Goal: Task Accomplishment & Management: Manage account settings

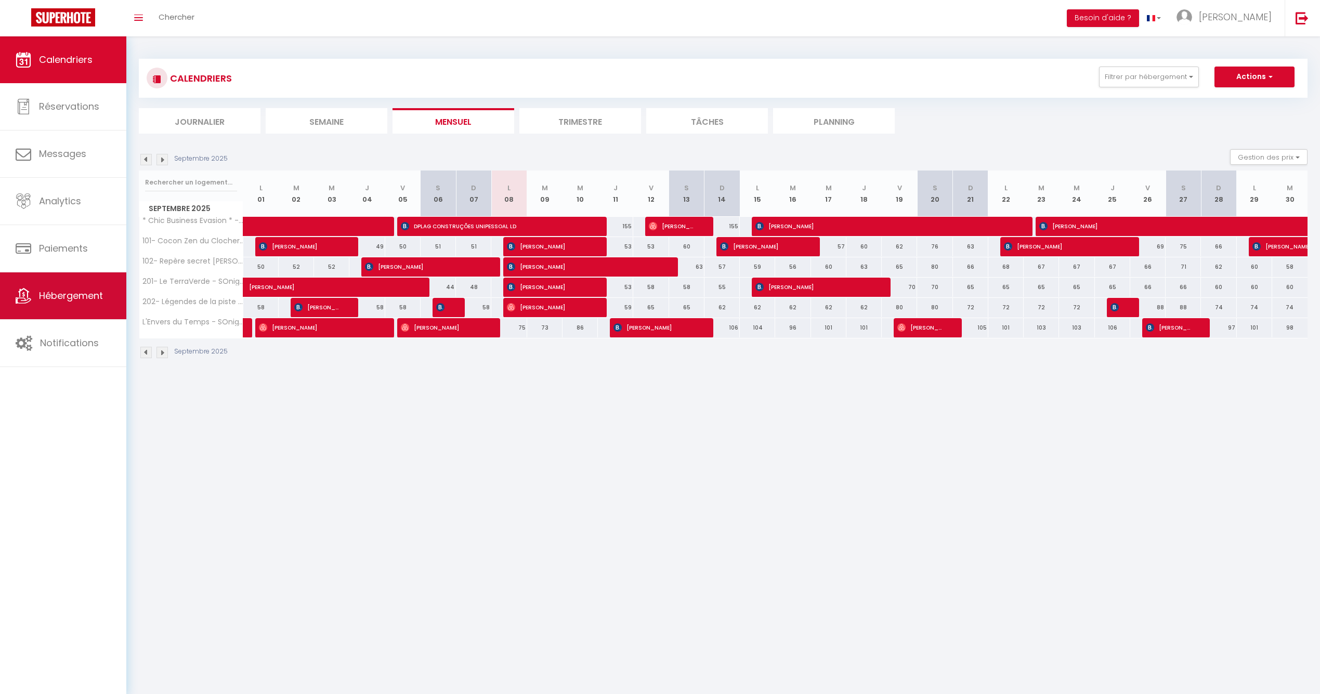
click at [80, 308] on link "Hébergement" at bounding box center [63, 295] width 126 height 47
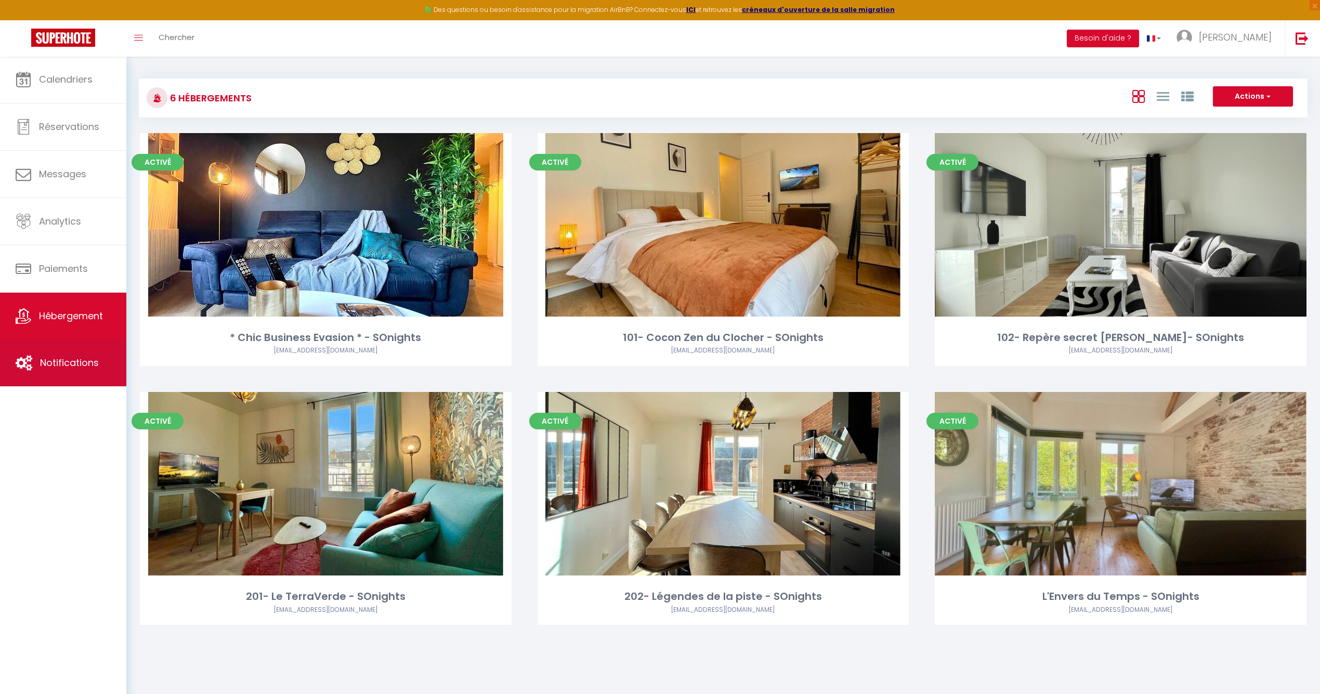
click at [65, 372] on link "Notifications" at bounding box center [63, 362] width 126 height 47
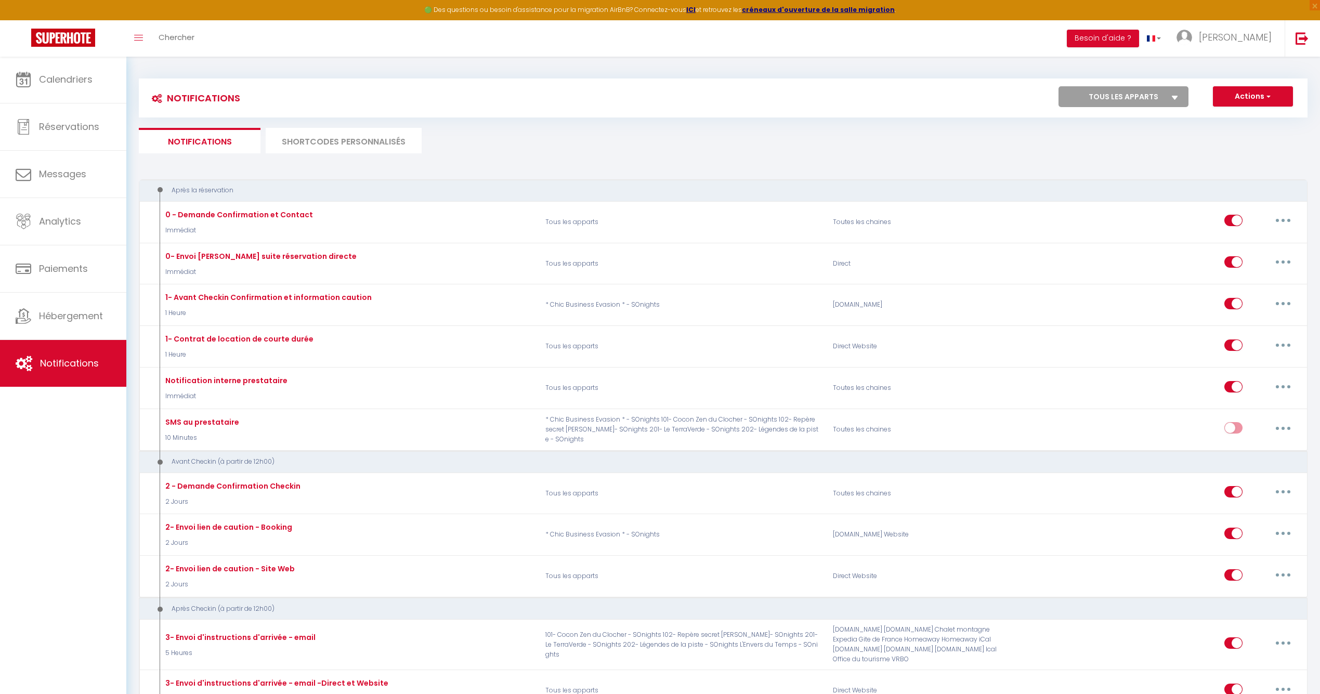
click at [343, 142] on li "SHORTCODES PERSONNALISÉS" at bounding box center [344, 140] width 156 height 25
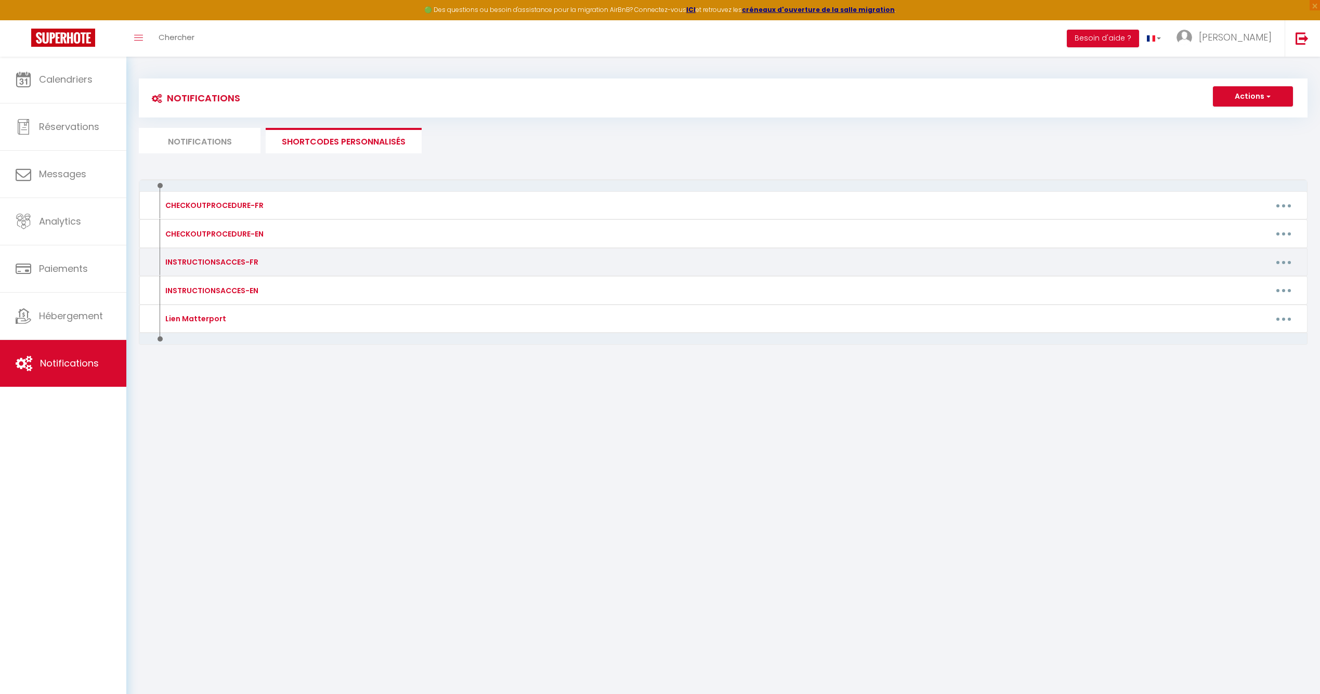
click at [1289, 257] on button "button" at bounding box center [1283, 262] width 29 height 17
click at [1235, 284] on link "Editer" at bounding box center [1256, 286] width 77 height 18
type input "INSTRUCTIONSACCES-FR"
type textarea "Il ne vous reste plus qu’à venir avec vos valises, en effet tout est fourni dan…"
type textarea "Lo ip dolo sitam cons ad’e seddo eius tem incidid, ut labor etdo mag aliqua eni…"
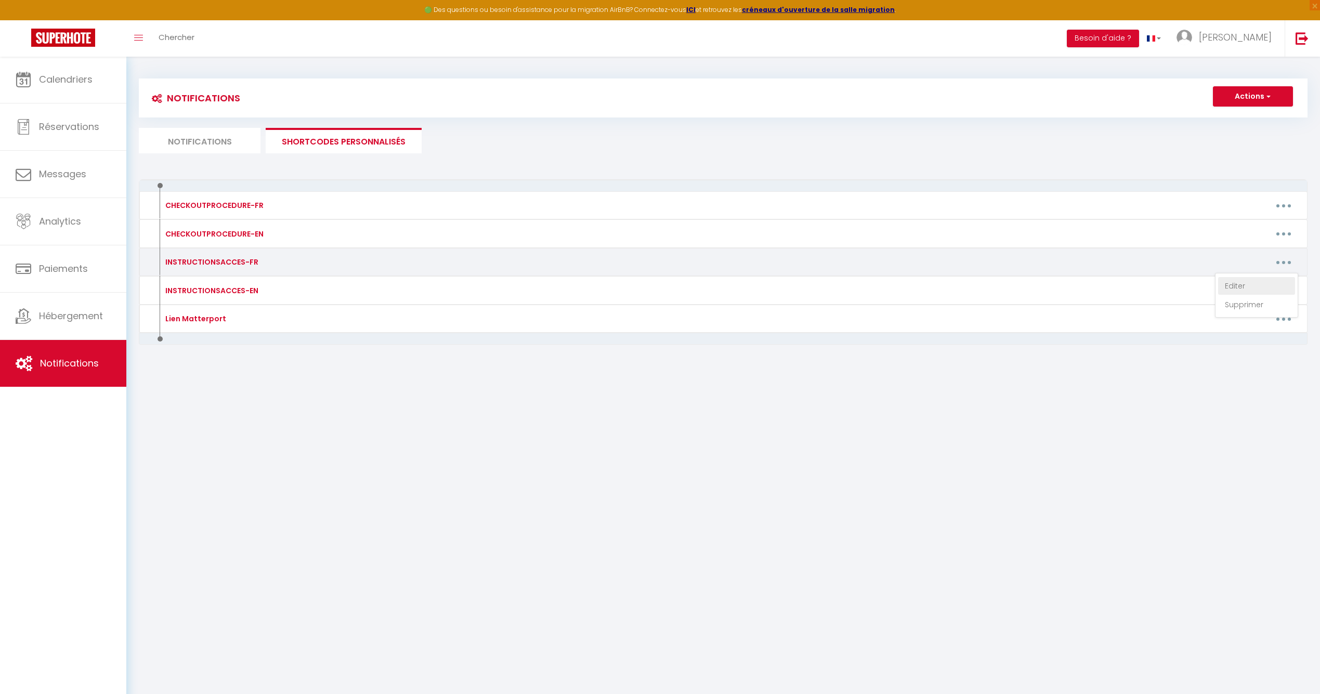
type textarea "Il ne vous reste plus qu’à venir avec vos valises, en effet tout est fourni dan…"
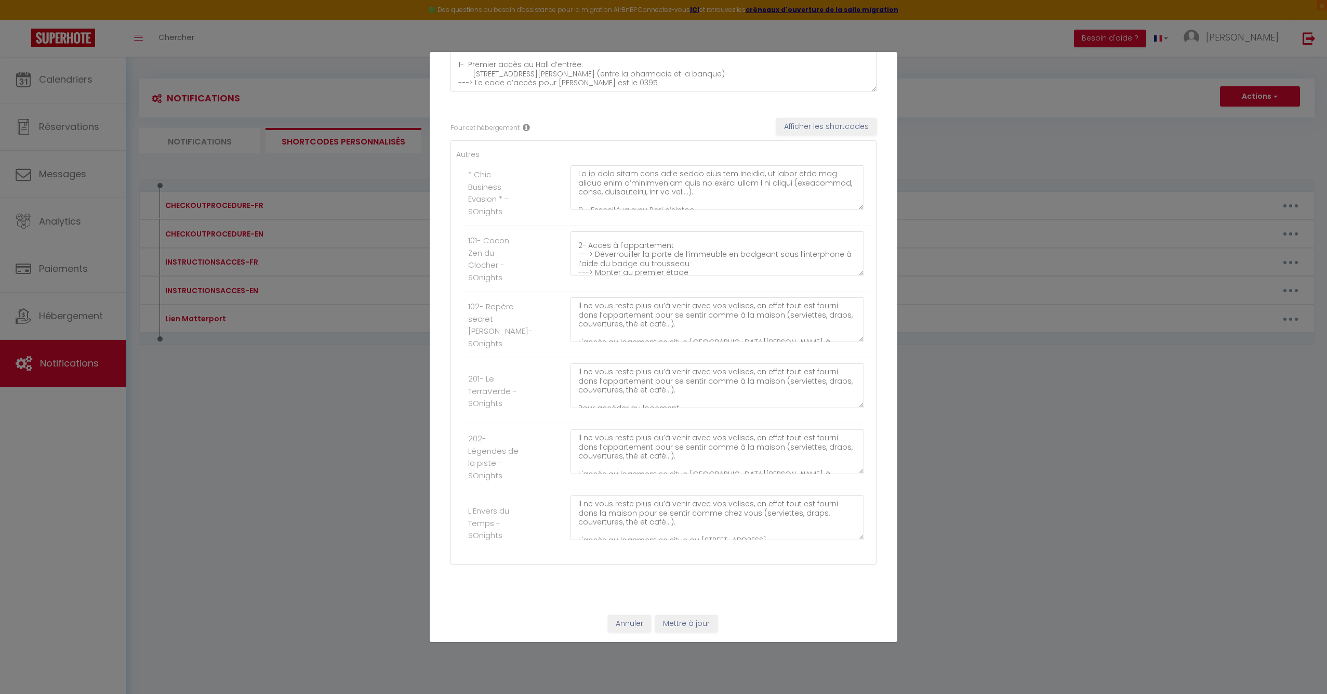
scroll to position [176, 0]
click at [666, 523] on textarea "Il ne vous reste plus qu’à venir avec vos valises, en effet tout est fourni dan…" at bounding box center [718, 517] width 294 height 45
drag, startPoint x: 683, startPoint y: 526, endPoint x: 663, endPoint y: 527, distance: 20.3
click at [663, 527] on textarea "Il ne vous reste plus qu’à venir avec vos valises, en effet tout est fourni dan…" at bounding box center [718, 517] width 294 height 45
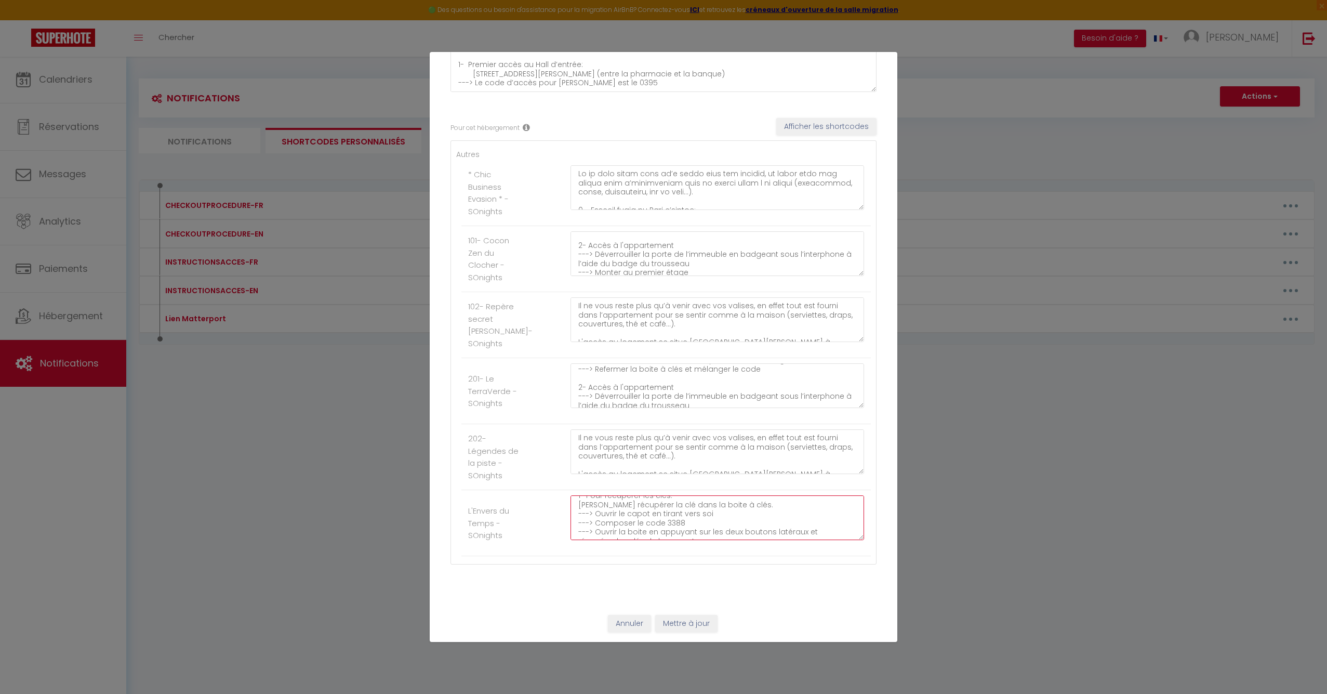
type textarea "Il ne vous reste plus qu’à venir avec vos valises, en effet tout est fourni dan…"
click at [687, 623] on button "Mettre à jour" at bounding box center [686, 624] width 62 height 18
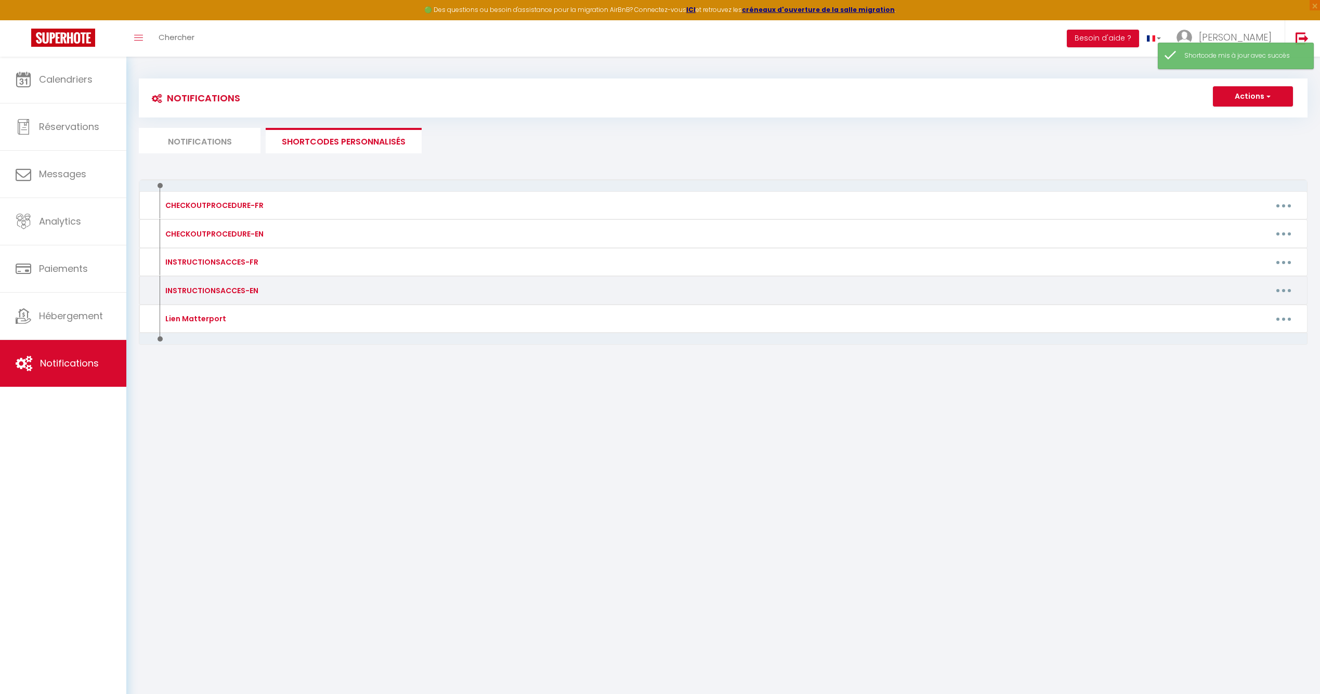
click at [1283, 289] on icon "button" at bounding box center [1283, 290] width 3 height 3
click at [1235, 312] on link "Editer" at bounding box center [1256, 314] width 77 height 18
type input "INSTRUCTIONSACCES-EN"
type textarea "All you have to do is to come with your suitcases, everything you need is provi…"
type textarea "All you need to do now is come with your suitcases, as everything is provided i…"
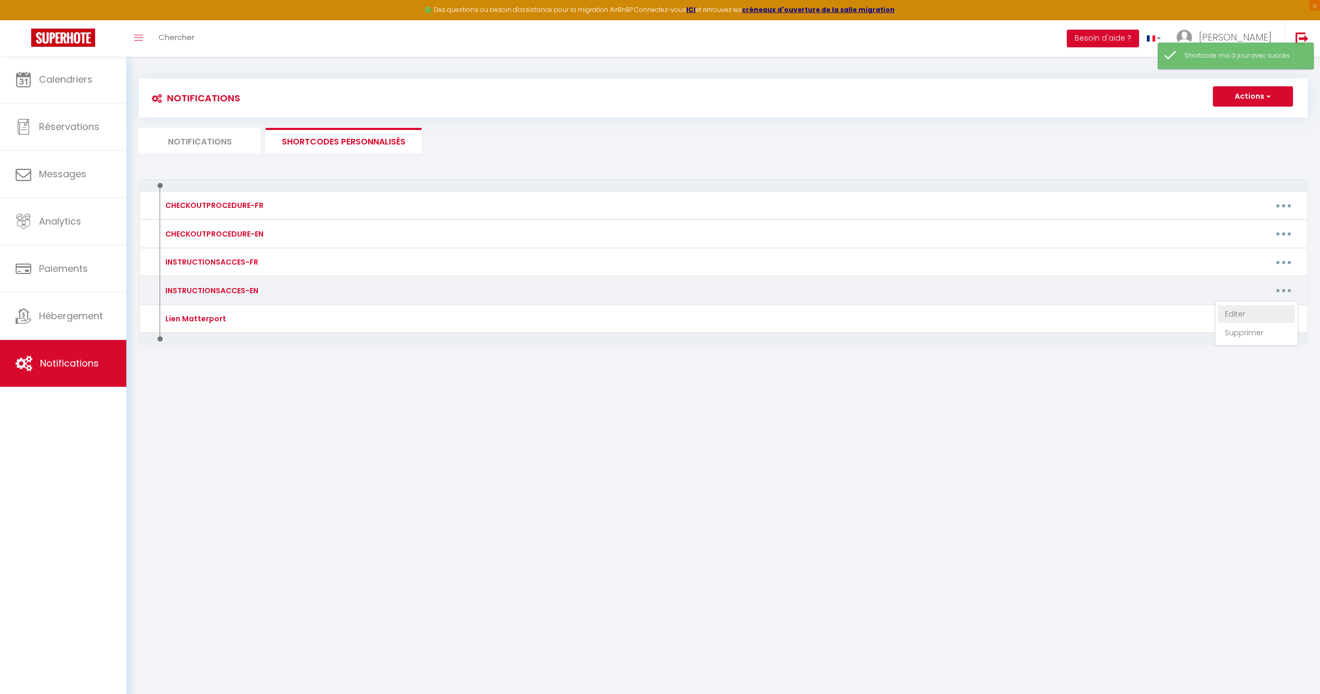
type textarea "All you need to do now is come with your suitcases, as everything is provided i…"
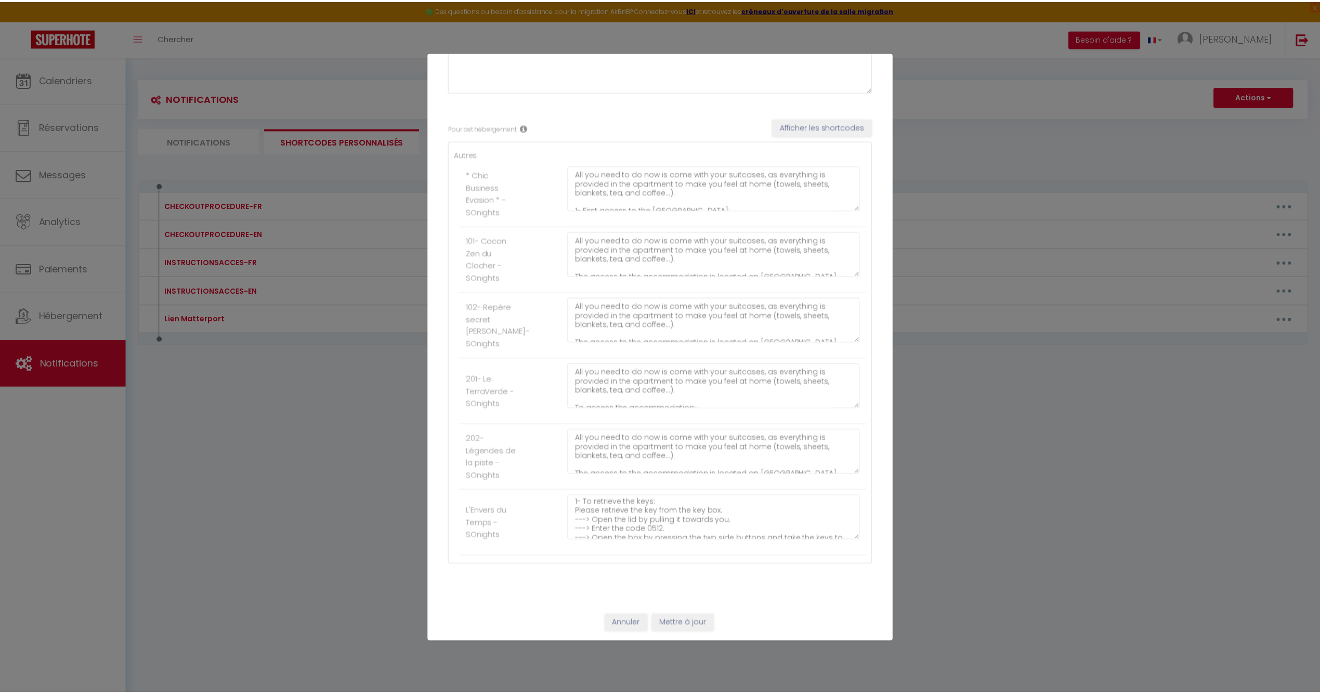
scroll to position [94, 0]
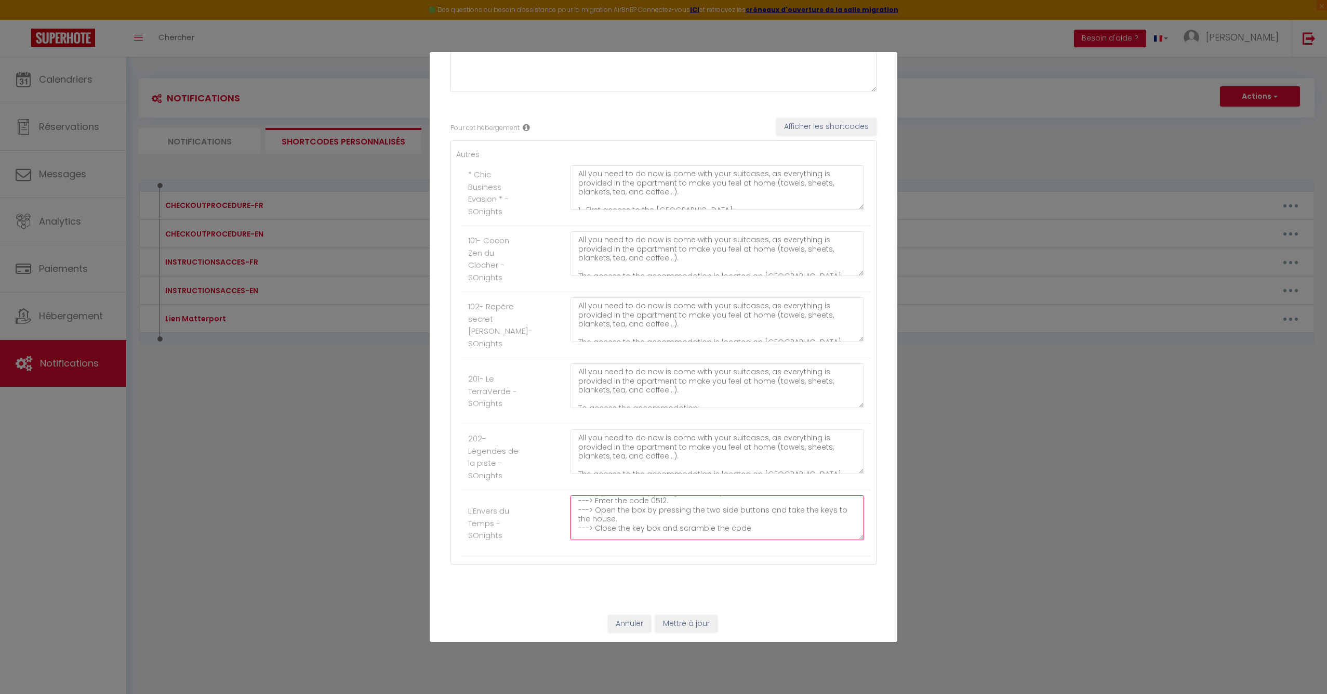
click at [664, 506] on textarea "You just need to come with your suitcases, as everything is provided in the hou…" at bounding box center [718, 517] width 294 height 45
type textarea "You just need to come with your suitcases, as everything is provided in the hou…"
click at [690, 619] on button "Mettre à jour" at bounding box center [686, 624] width 62 height 18
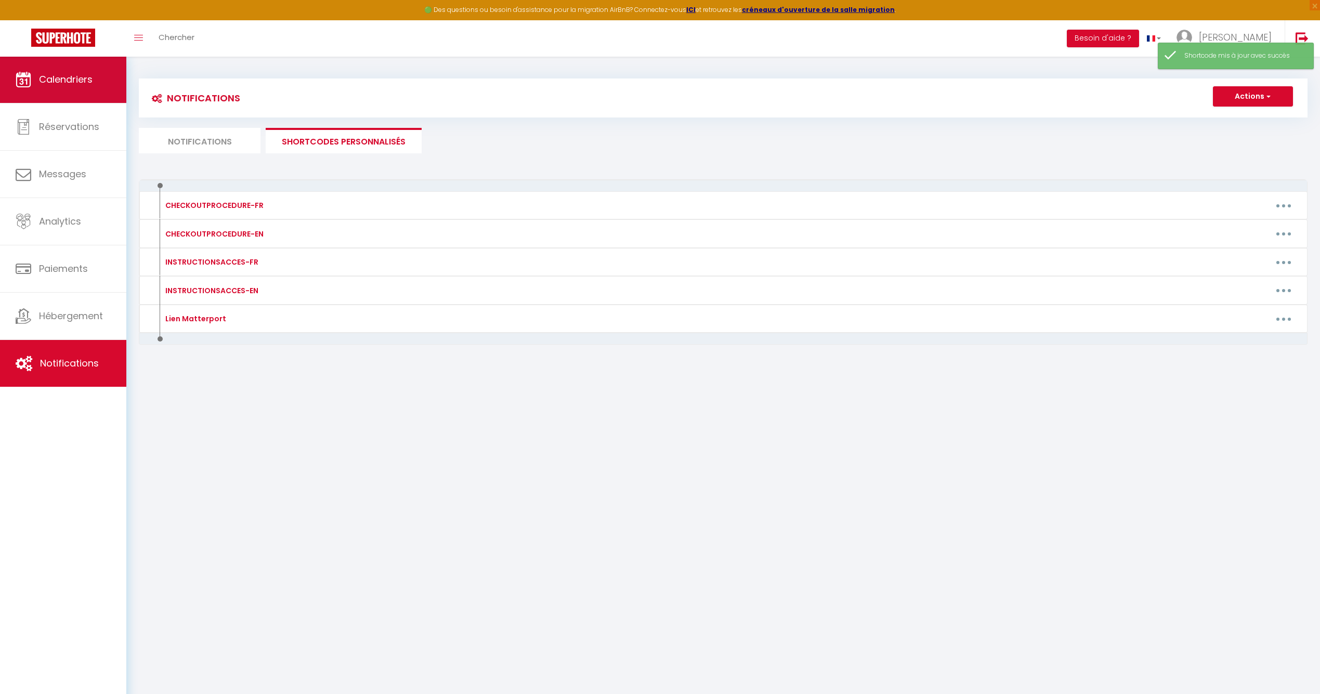
click at [93, 67] on link "Calendriers" at bounding box center [63, 79] width 126 height 47
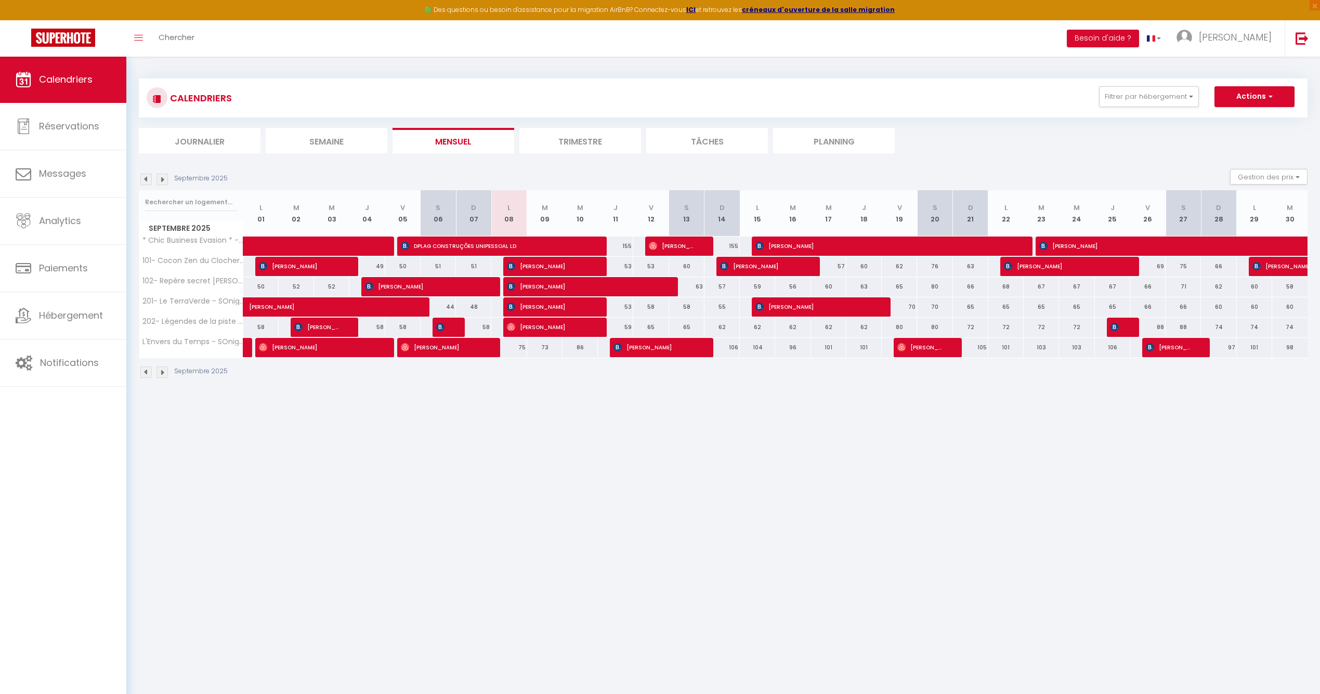
click at [685, 344] on span "[PERSON_NAME]" at bounding box center [654, 347] width 83 height 20
select select "OK"
select select "KO"
select select "0"
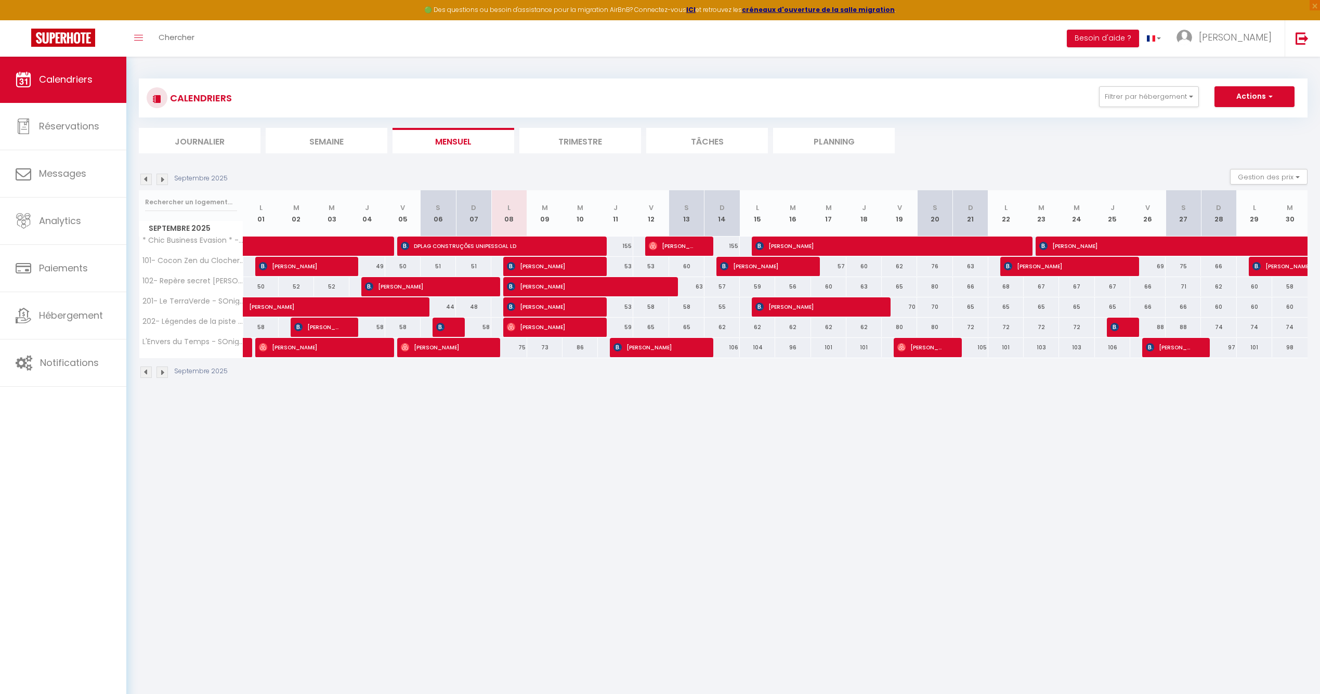
select select "1"
select select
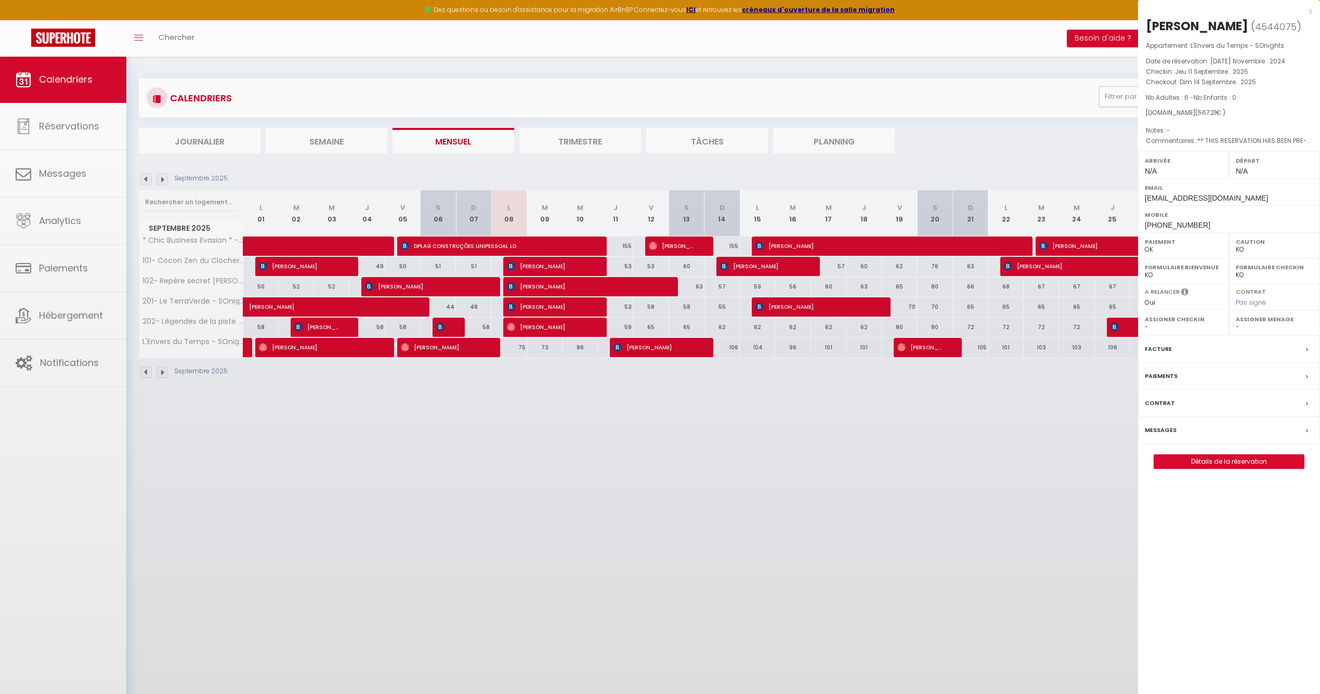
select select "52405"
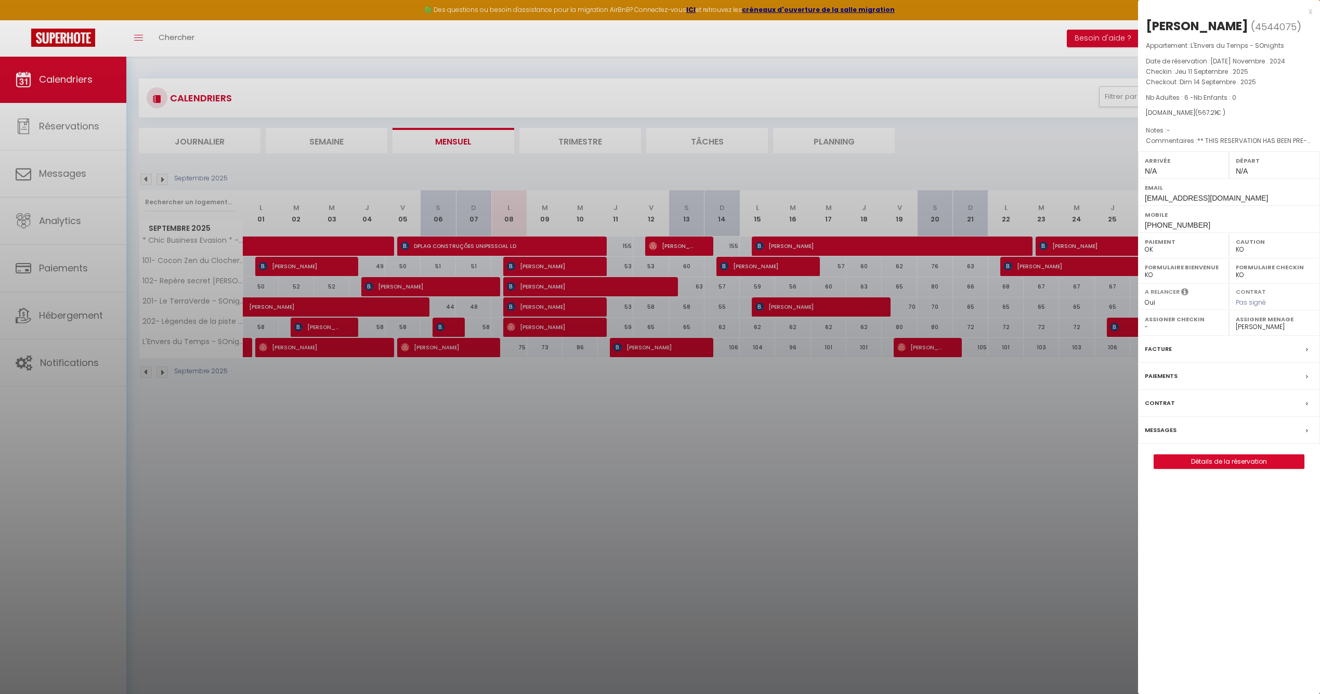
click at [1309, 10] on div "x" at bounding box center [1225, 11] width 174 height 12
